Goal: Task Accomplishment & Management: Use online tool/utility

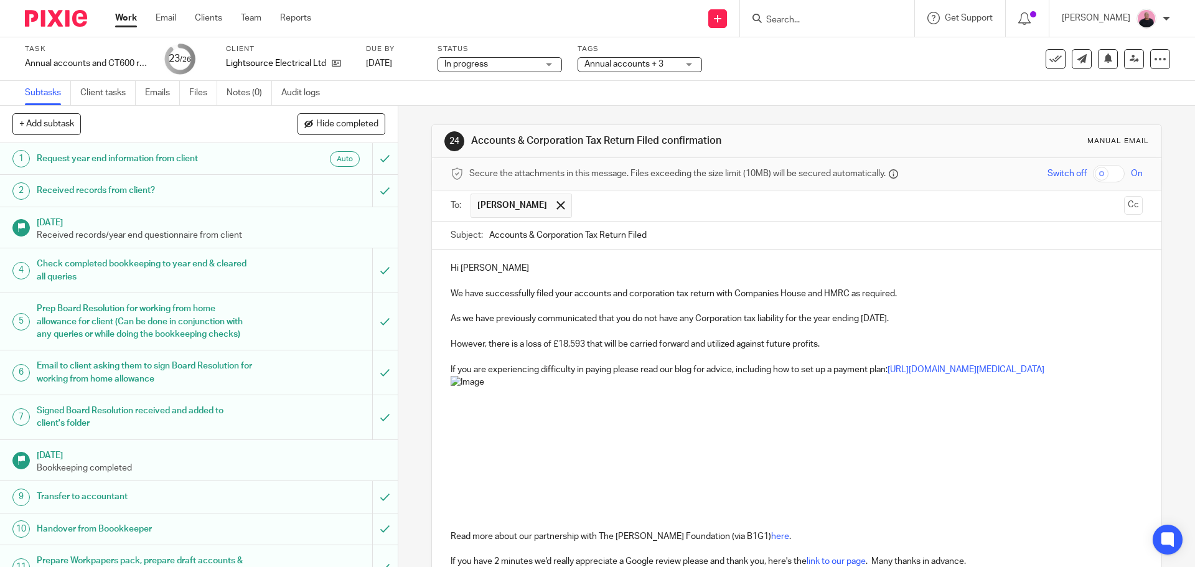
click at [611, 439] on img at bounding box center [559, 453] width 217 height 154
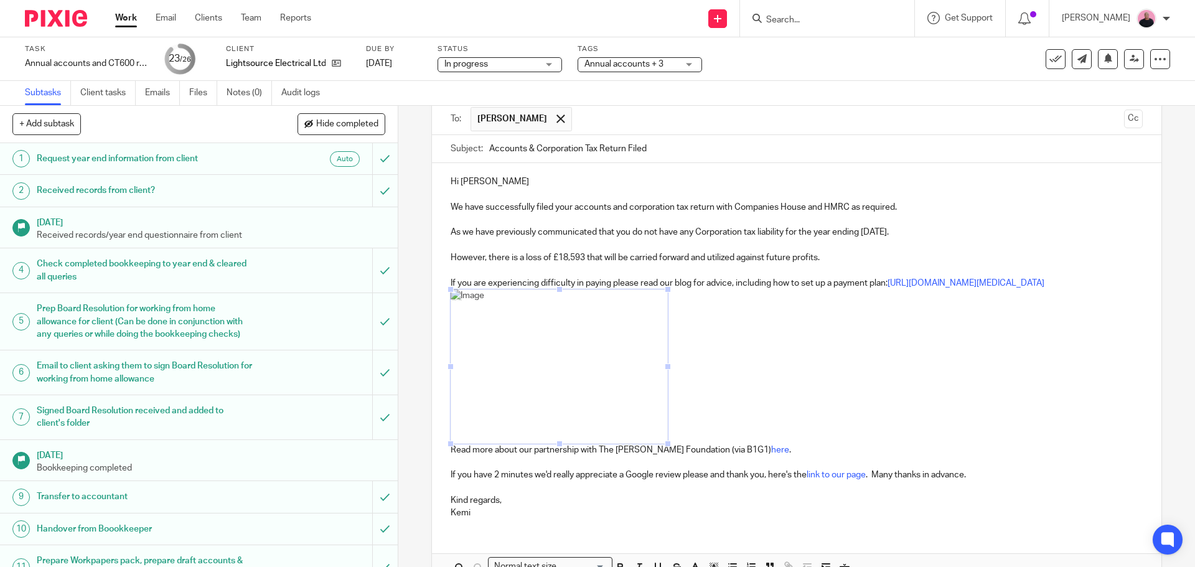
scroll to position [172, 0]
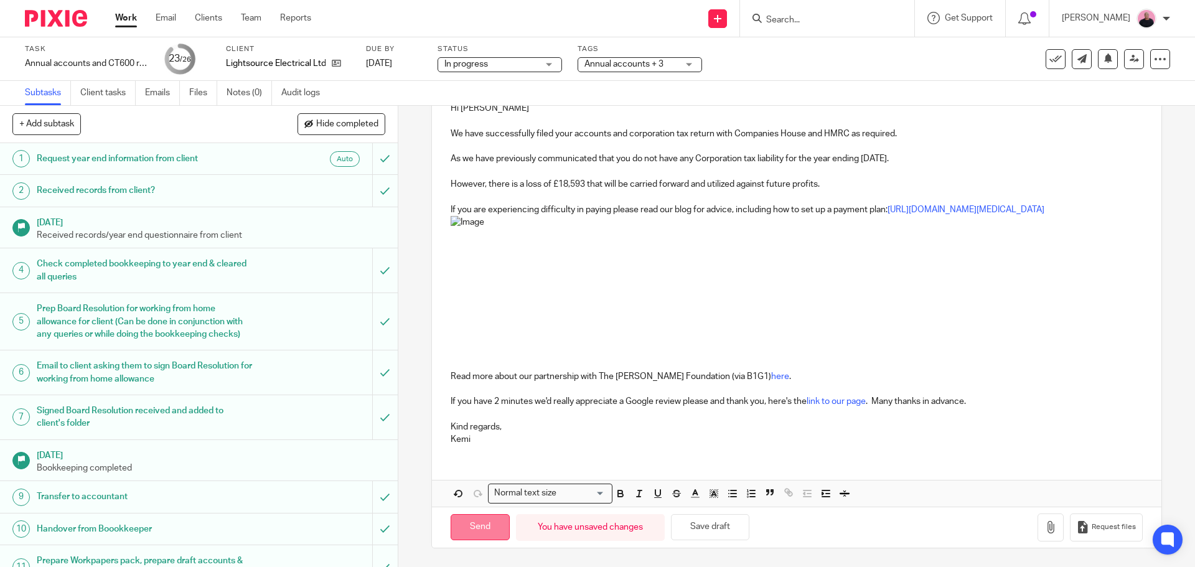
drag, startPoint x: 475, startPoint y: 530, endPoint x: 515, endPoint y: 503, distance: 48.3
click at [476, 530] on input "Send" at bounding box center [480, 527] width 59 height 27
type input "Sent"
click at [687, 61] on div "Annual accounts + 3" at bounding box center [640, 64] width 124 height 15
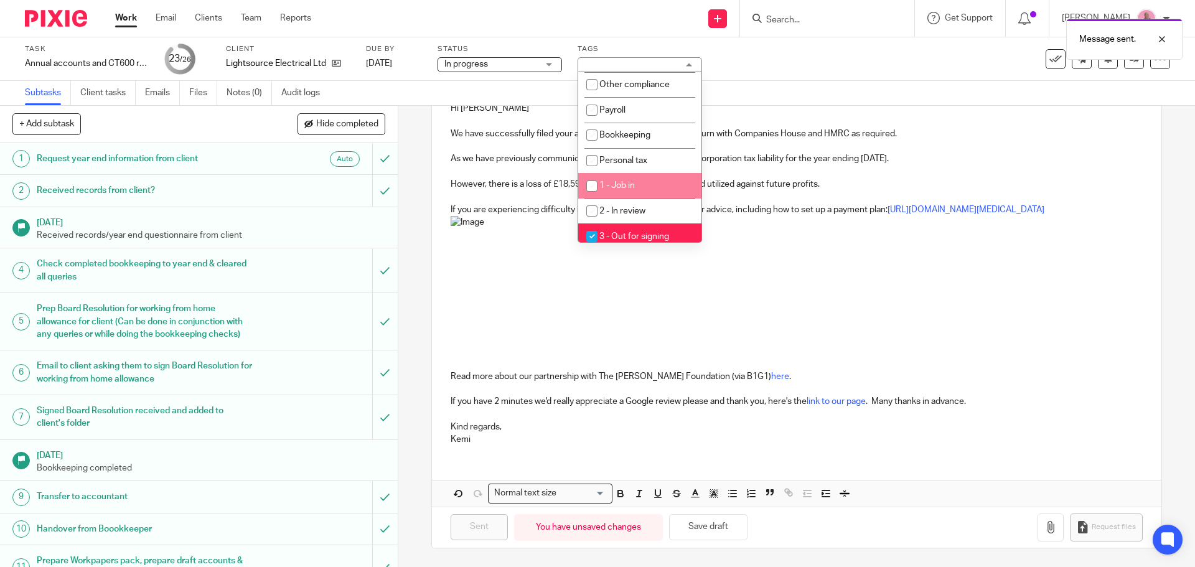
scroll to position [225, 0]
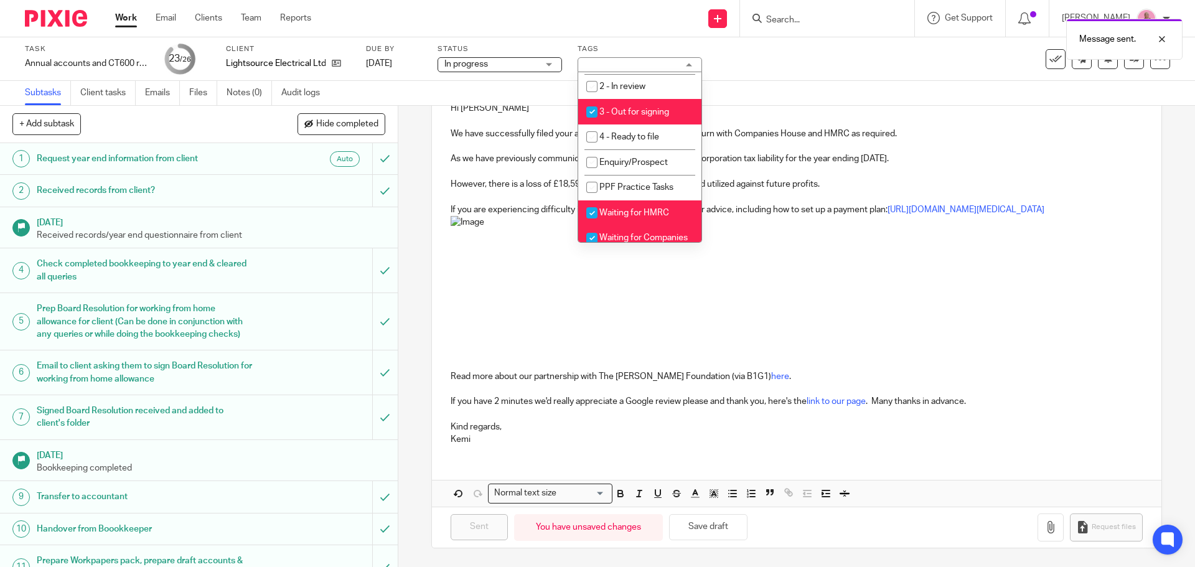
click at [593, 112] on input "checkbox" at bounding box center [592, 112] width 24 height 24
checkbox input "false"
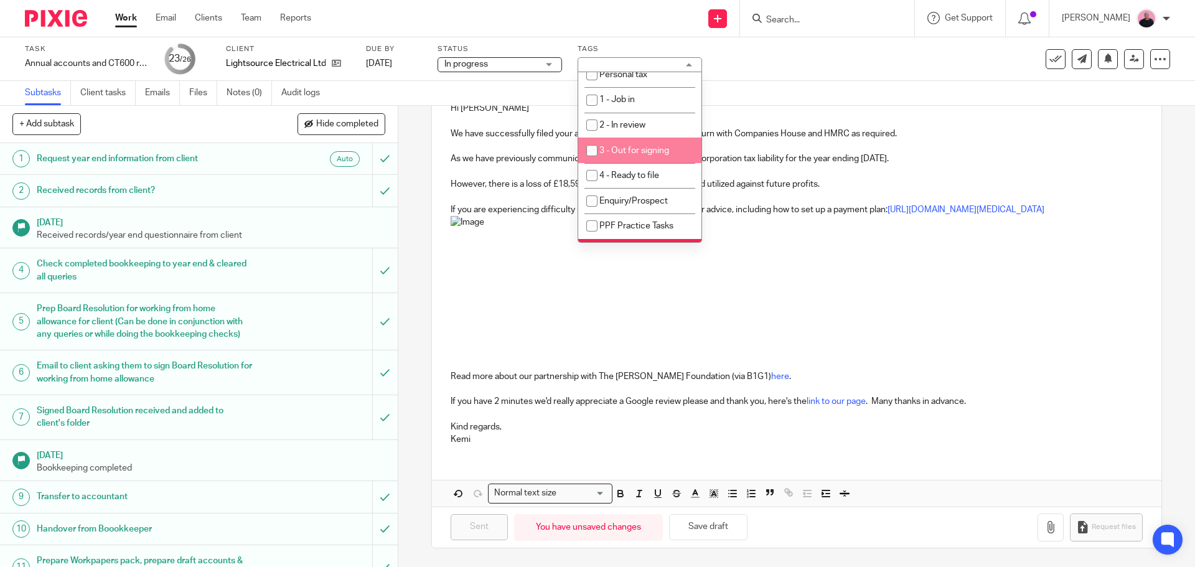
scroll to position [373, 0]
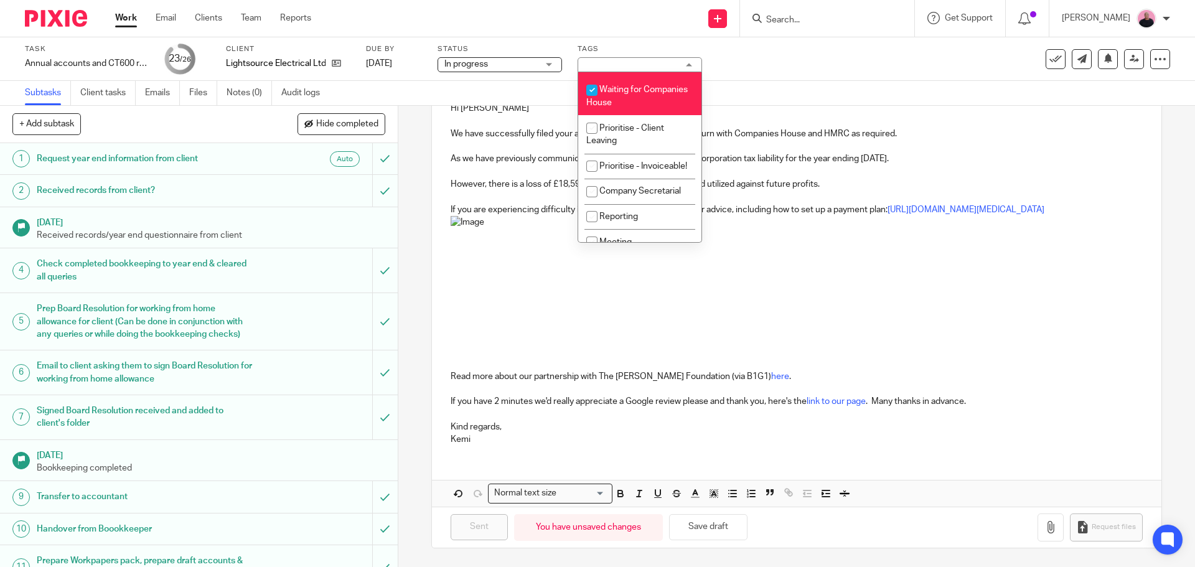
click at [594, 88] on input "checkbox" at bounding box center [592, 90] width 24 height 24
checkbox input "false"
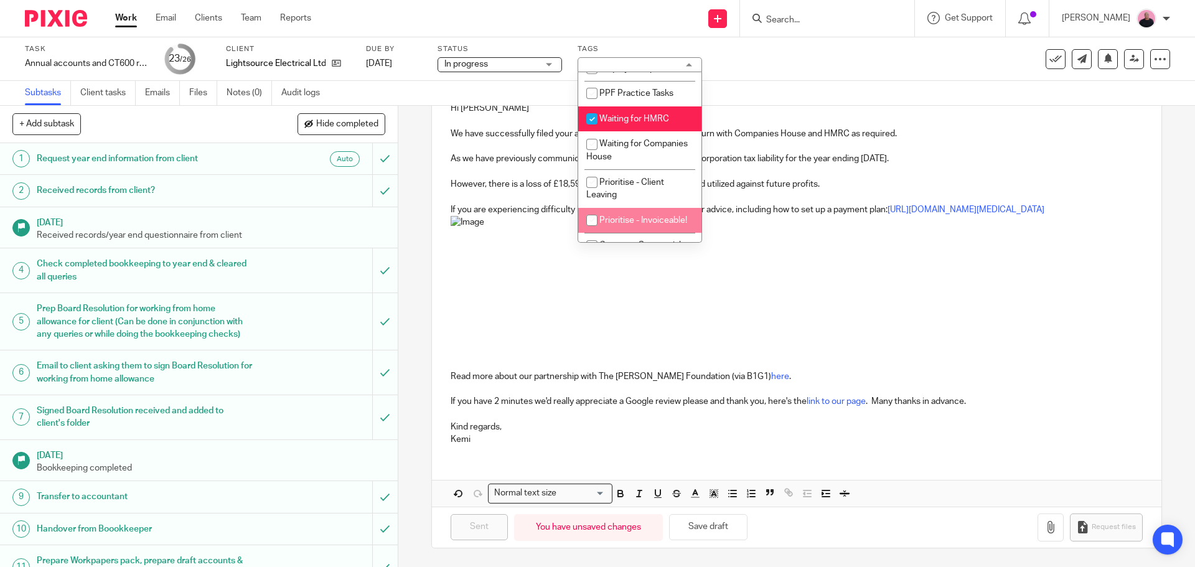
scroll to position [249, 0]
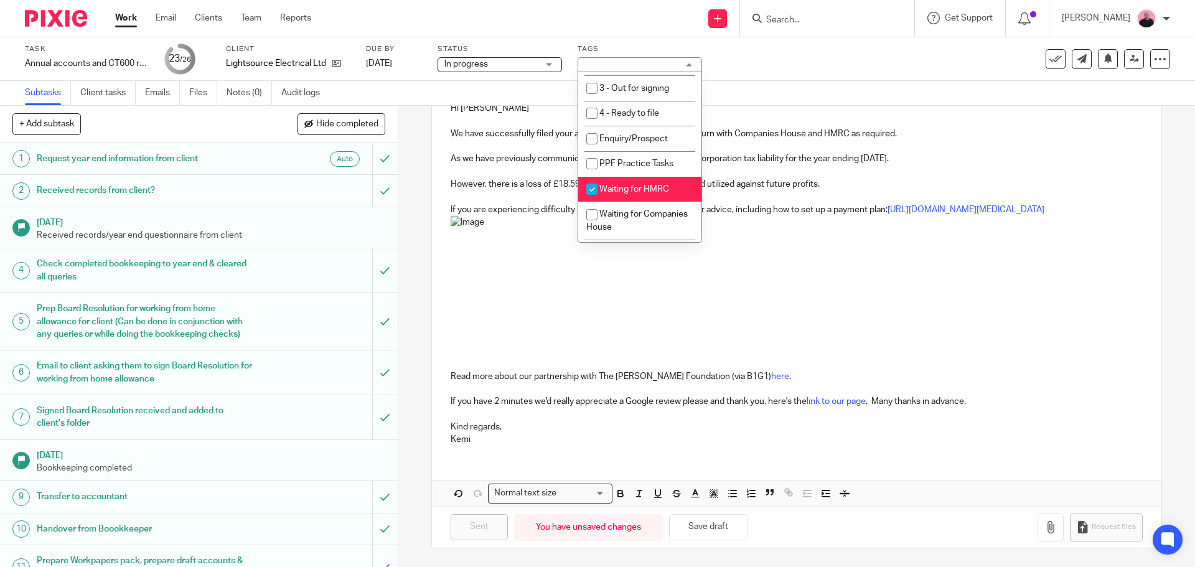
click at [593, 185] on input "checkbox" at bounding box center [592, 189] width 24 height 24
checkbox input "false"
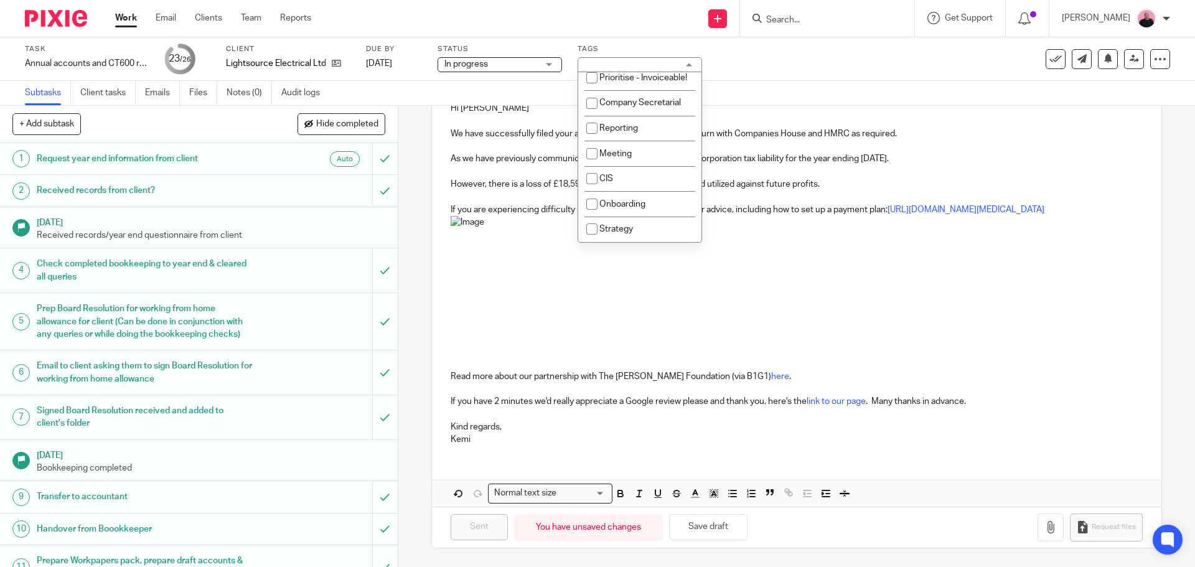
scroll to position [474, 0]
drag, startPoint x: 815, startPoint y: 320, endPoint x: 611, endPoint y: 261, distance: 212.4
click at [814, 319] on p at bounding box center [797, 293] width 692 height 154
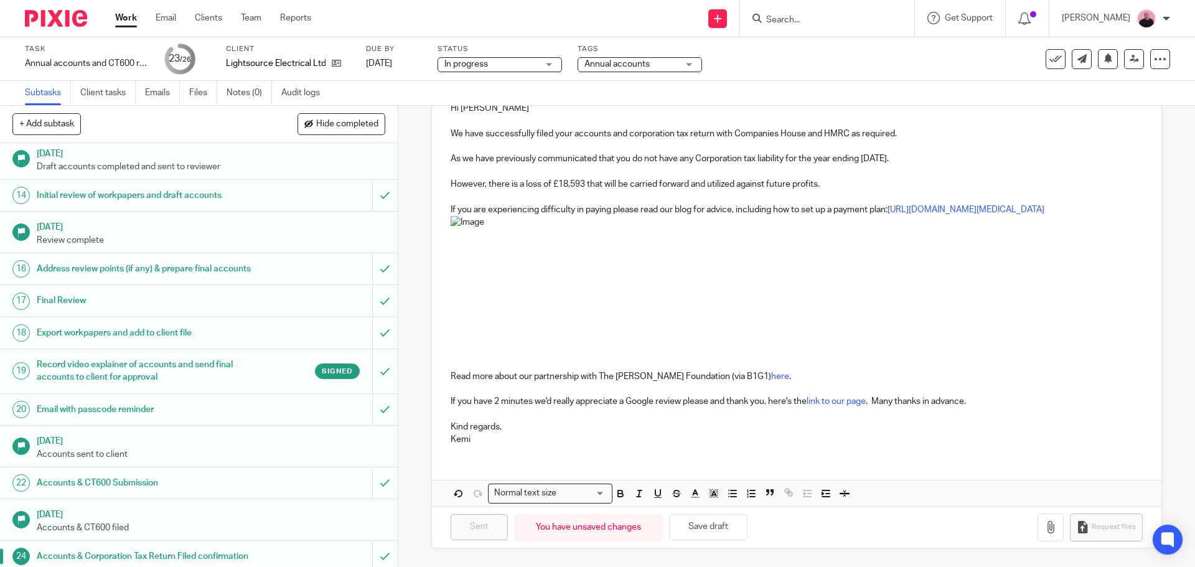
scroll to position [617, 0]
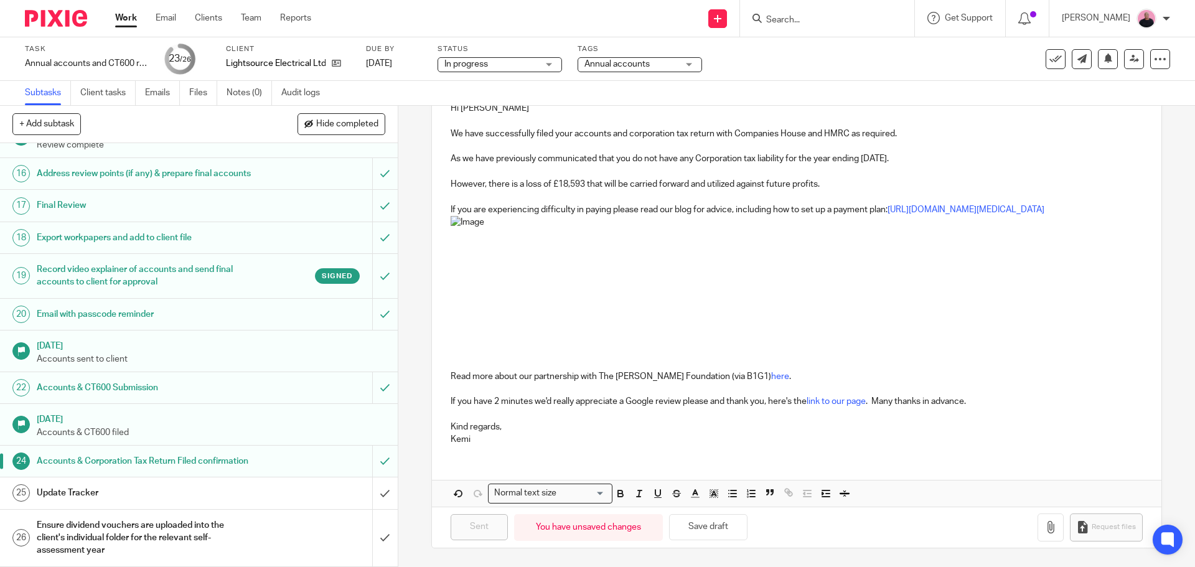
click at [238, 479] on link "25 Update Tracker" at bounding box center [186, 492] width 372 height 31
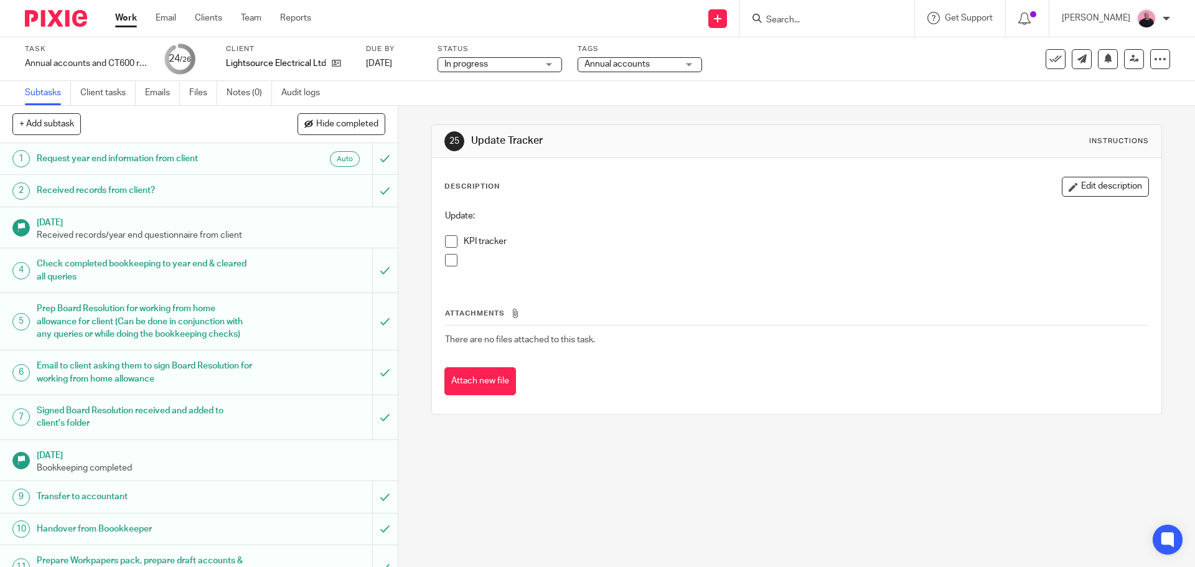
click at [445, 240] on span at bounding box center [451, 241] width 12 height 12
click at [450, 263] on span at bounding box center [451, 260] width 12 height 12
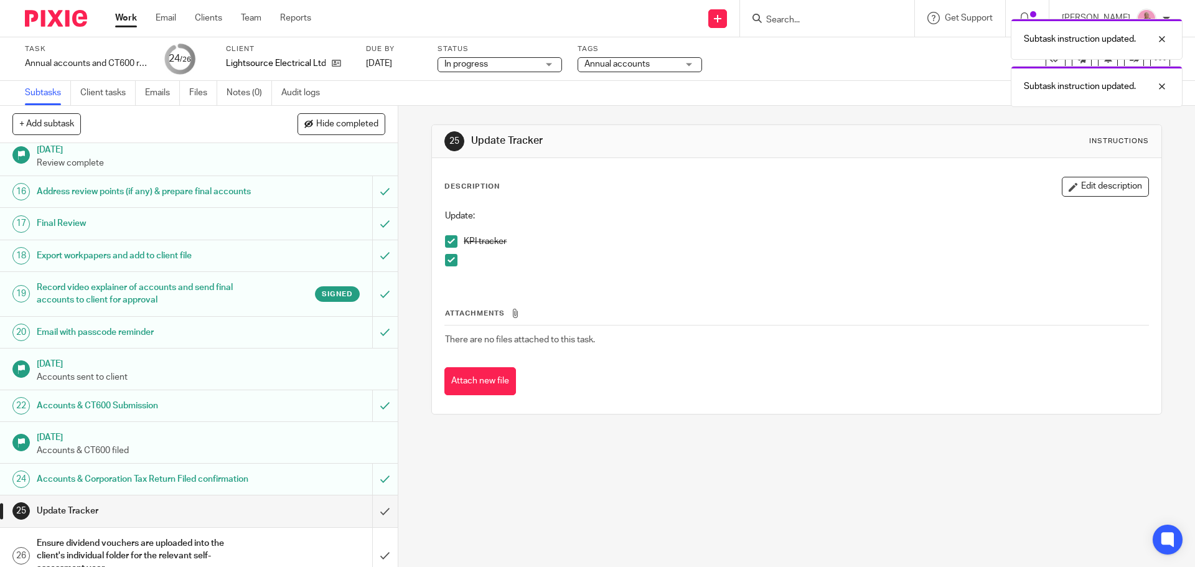
scroll to position [617, 0]
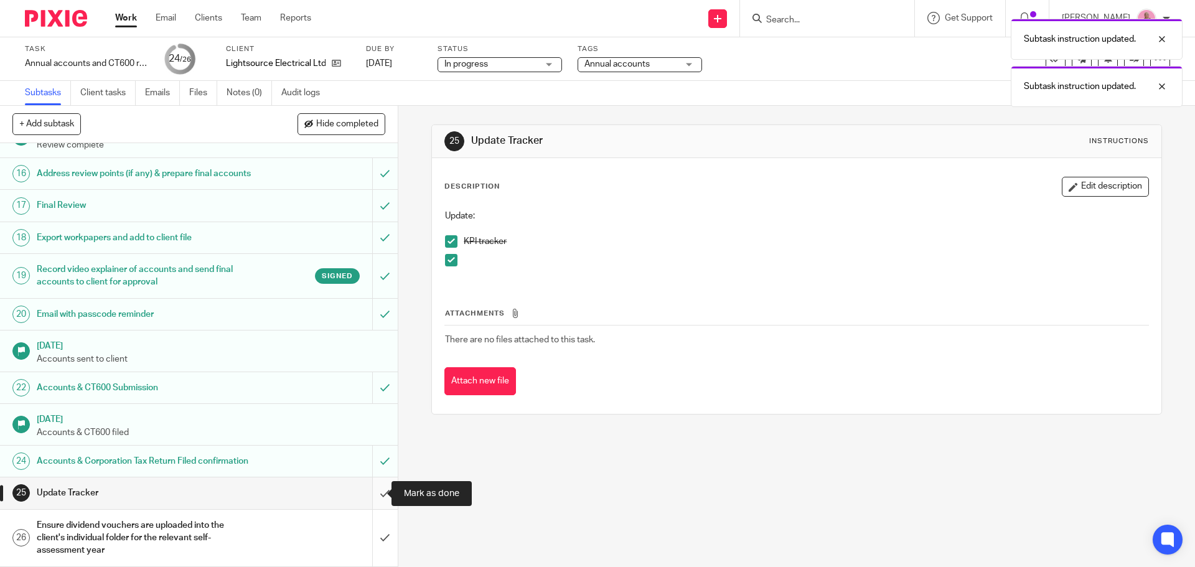
click at [368, 493] on input "submit" at bounding box center [199, 492] width 398 height 31
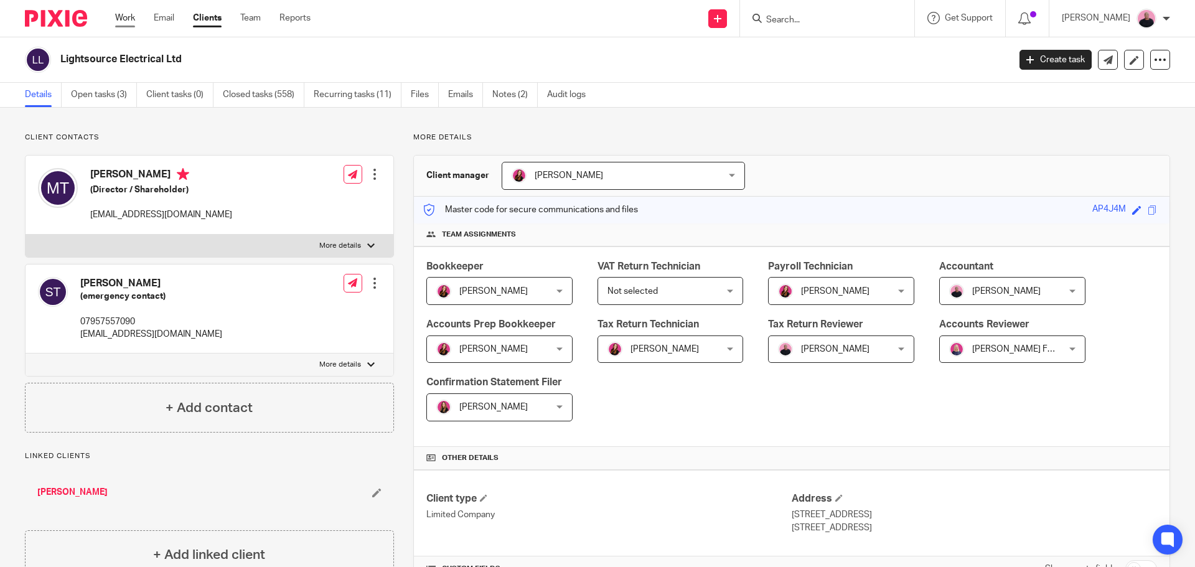
click at [124, 21] on link "Work" at bounding box center [125, 18] width 20 height 12
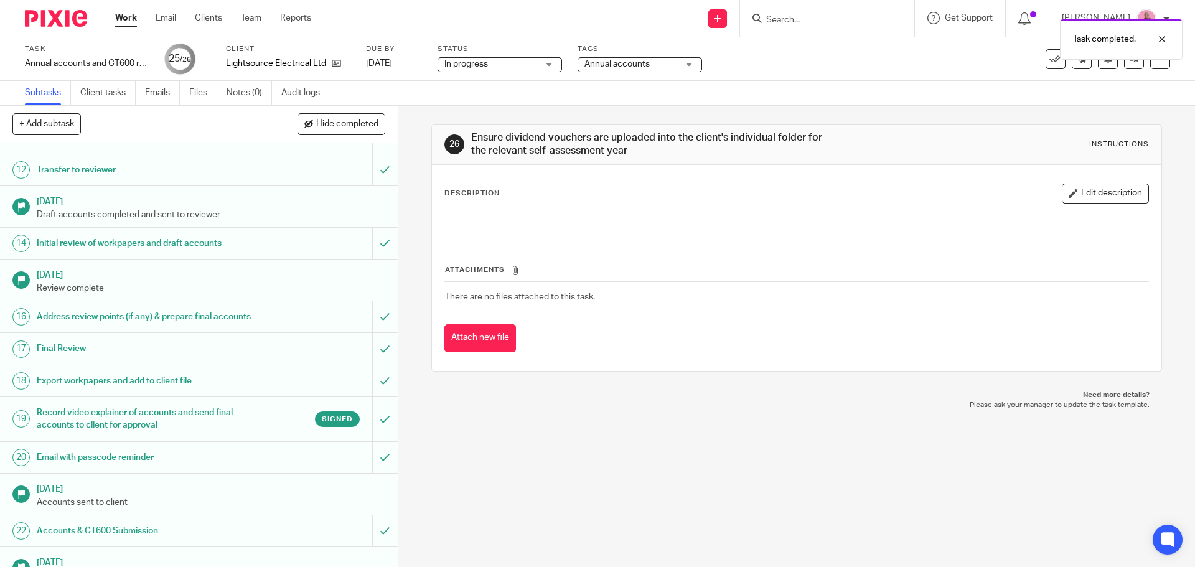
scroll to position [617, 0]
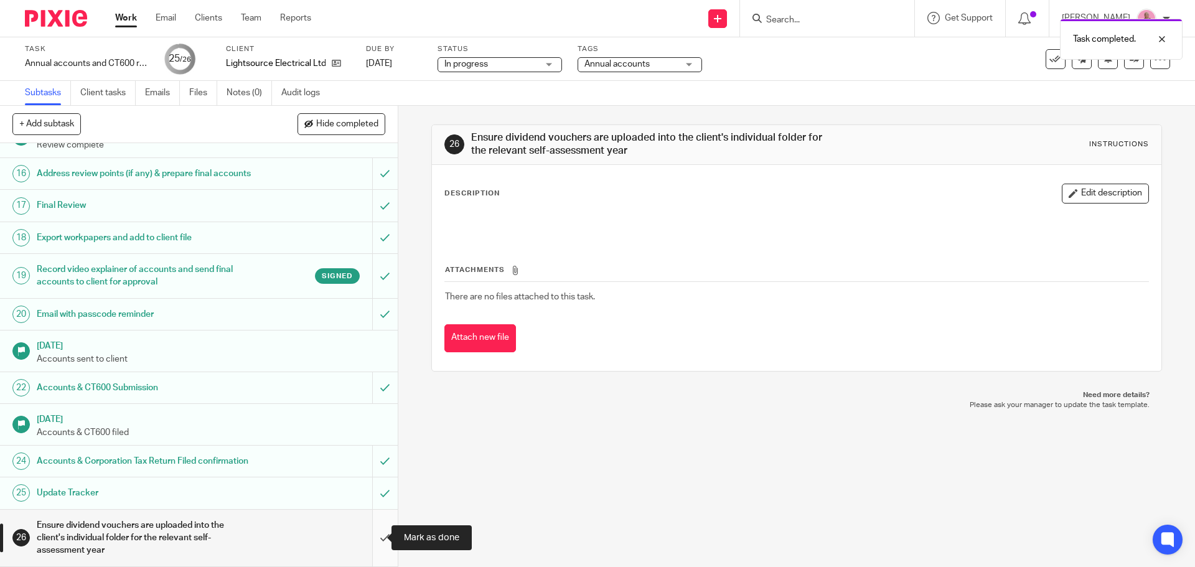
drag, startPoint x: 377, startPoint y: 534, endPoint x: 419, endPoint y: 529, distance: 42.0
click at [377, 534] on input "submit" at bounding box center [199, 538] width 398 height 57
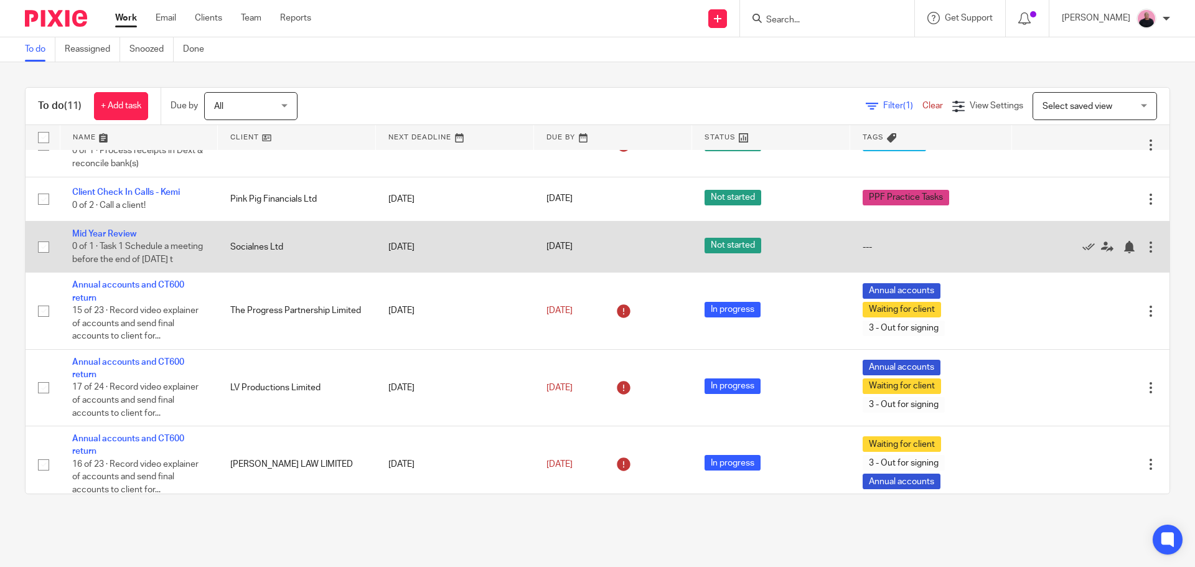
scroll to position [106, 0]
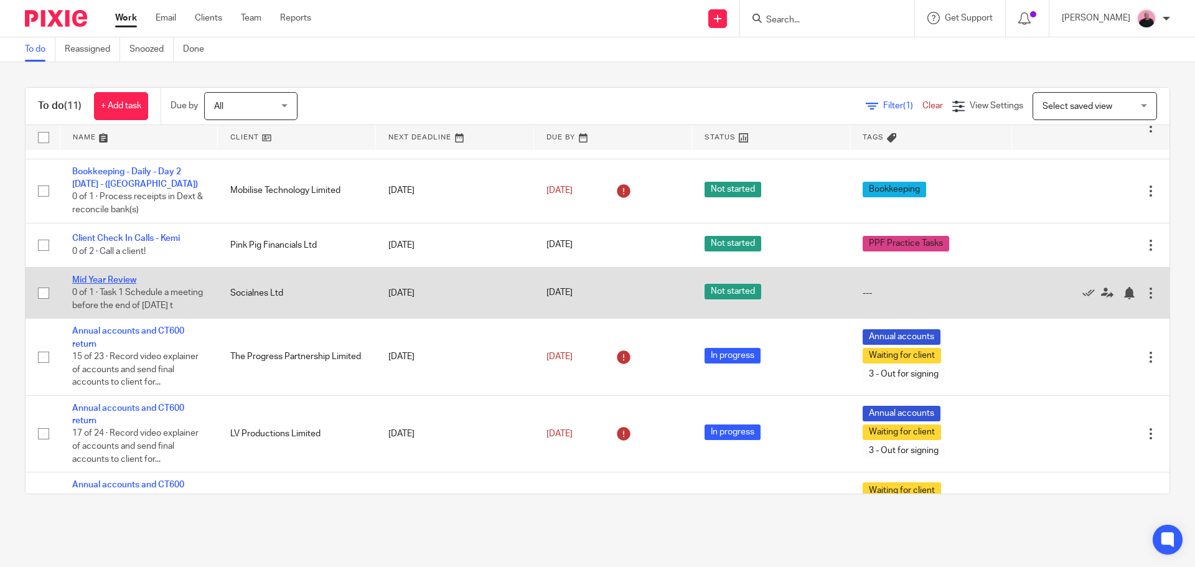
click at [108, 284] on link "Mid Year Review" at bounding box center [104, 280] width 64 height 9
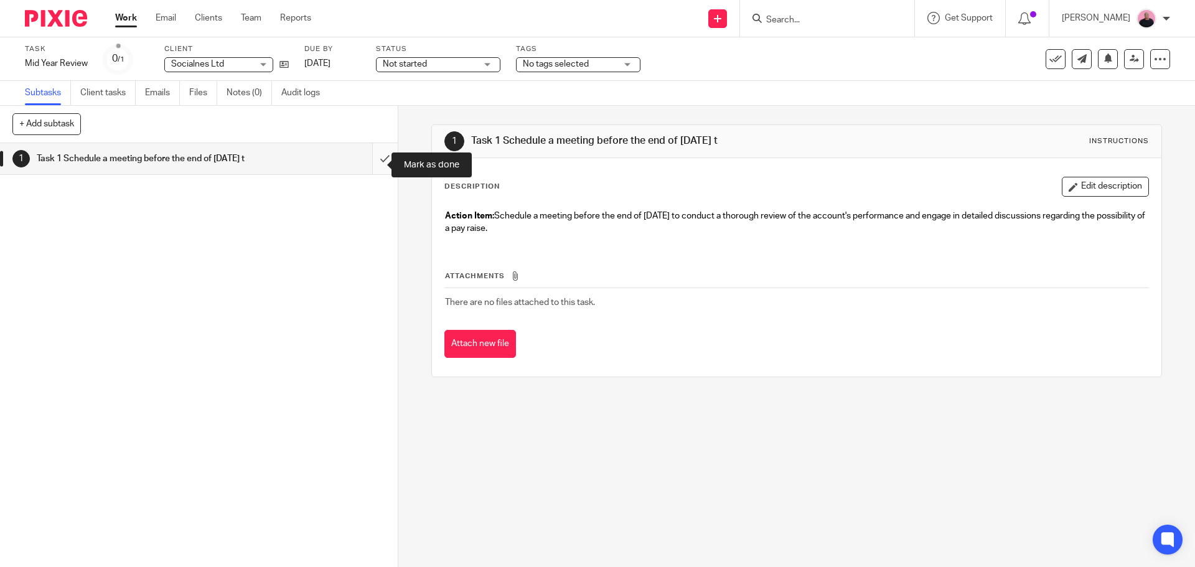
click at [367, 164] on input "submit" at bounding box center [199, 158] width 398 height 31
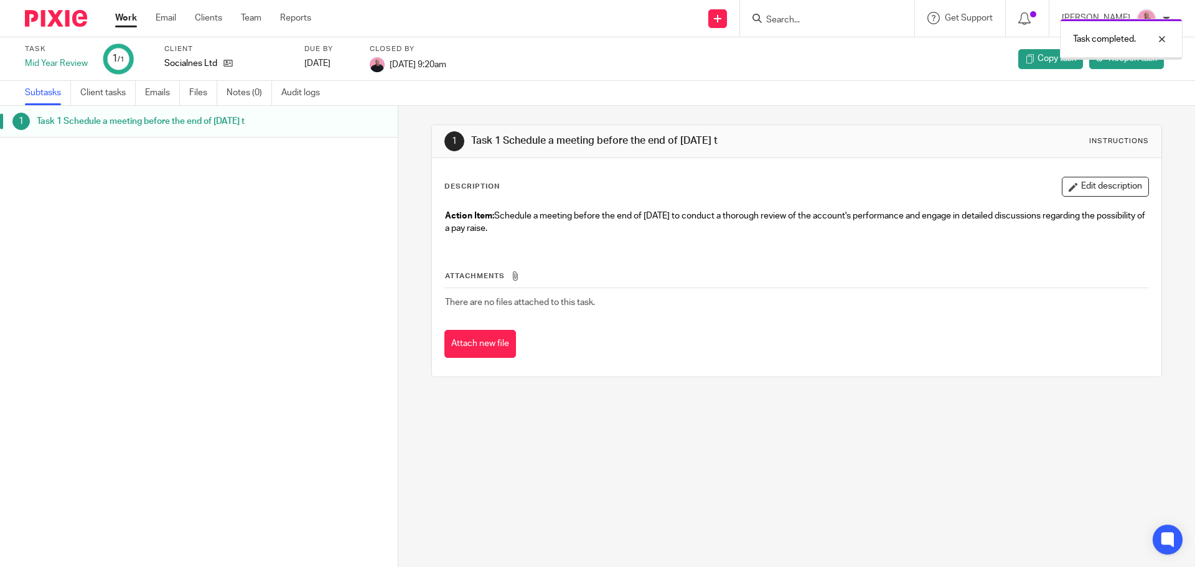
click at [129, 20] on link "Work" at bounding box center [126, 18] width 22 height 12
